Goal: Connect with others: Participate in discussion

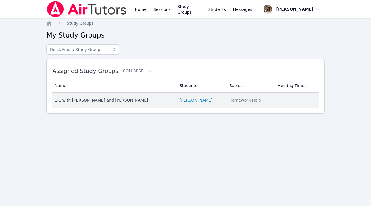
click at [118, 97] on div "1-1 with [PERSON_NAME] and [PERSON_NAME]" at bounding box center [114, 100] width 118 height 6
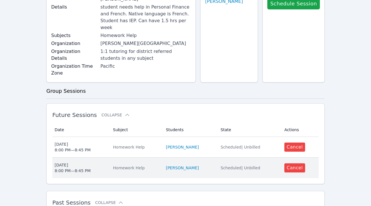
scroll to position [68, 0]
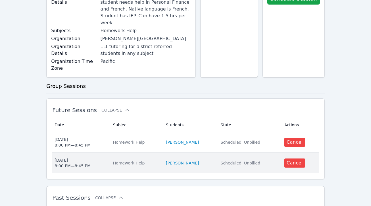
click at [68, 157] on div "[DATE] 8:00 PM — 8:45 PM" at bounding box center [73, 162] width 36 height 11
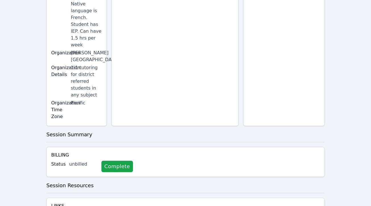
scroll to position [155, 0]
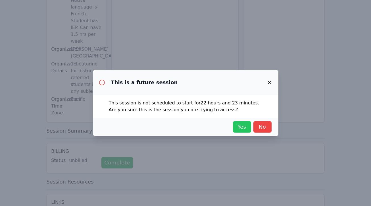
click at [242, 124] on span "Yes" at bounding box center [242, 127] width 13 height 8
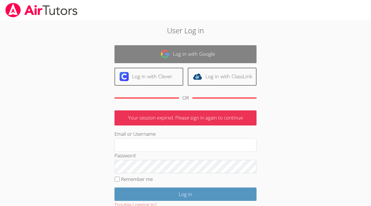
click at [177, 54] on link "Log in with Google" at bounding box center [185, 54] width 142 height 18
